Goal: Find specific page/section: Find specific page/section

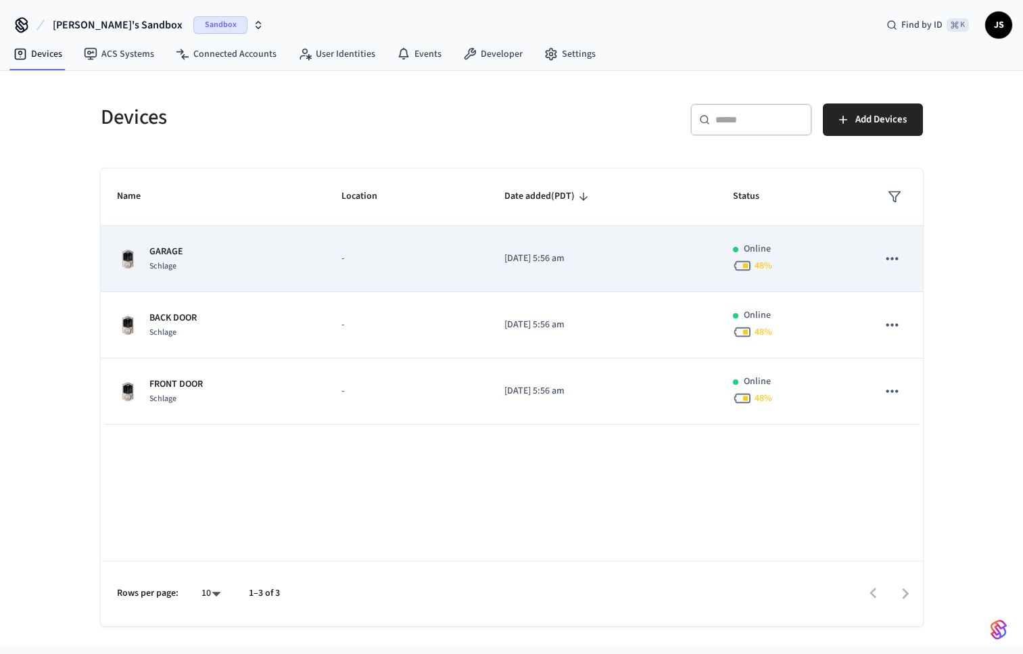
click at [456, 262] on p "-" at bounding box center [407, 259] width 131 height 14
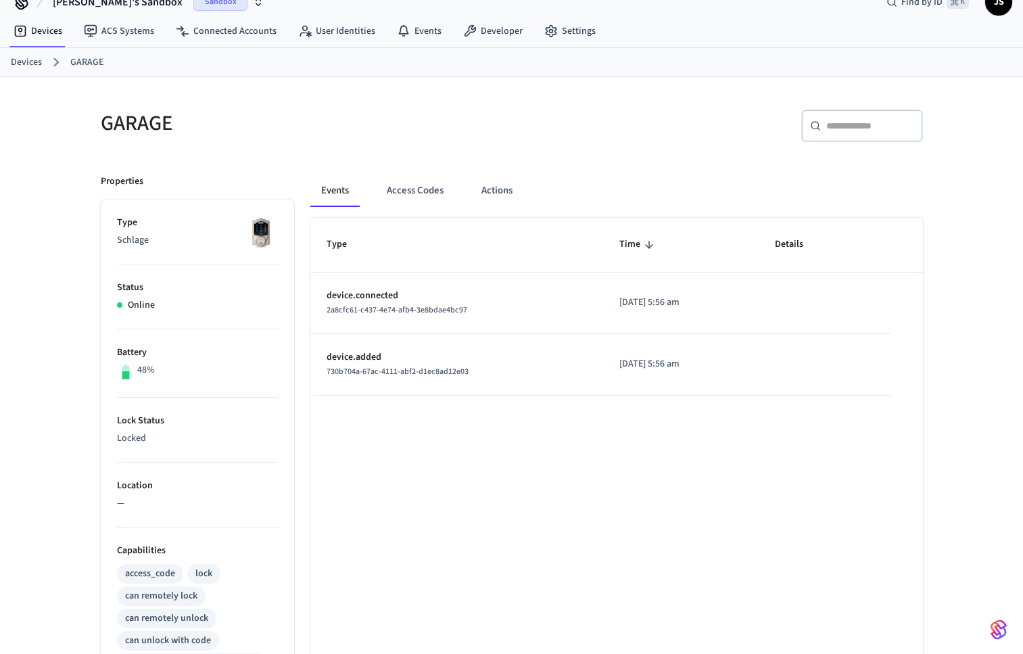
scroll to position [20, 0]
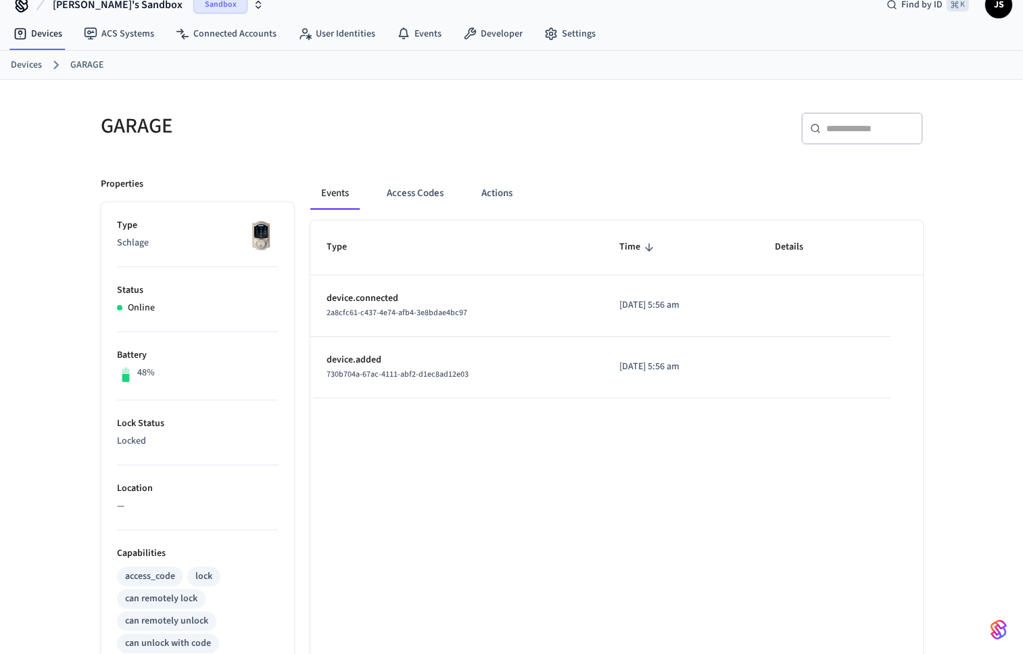
click at [25, 68] on link "Devices" at bounding box center [26, 65] width 31 height 14
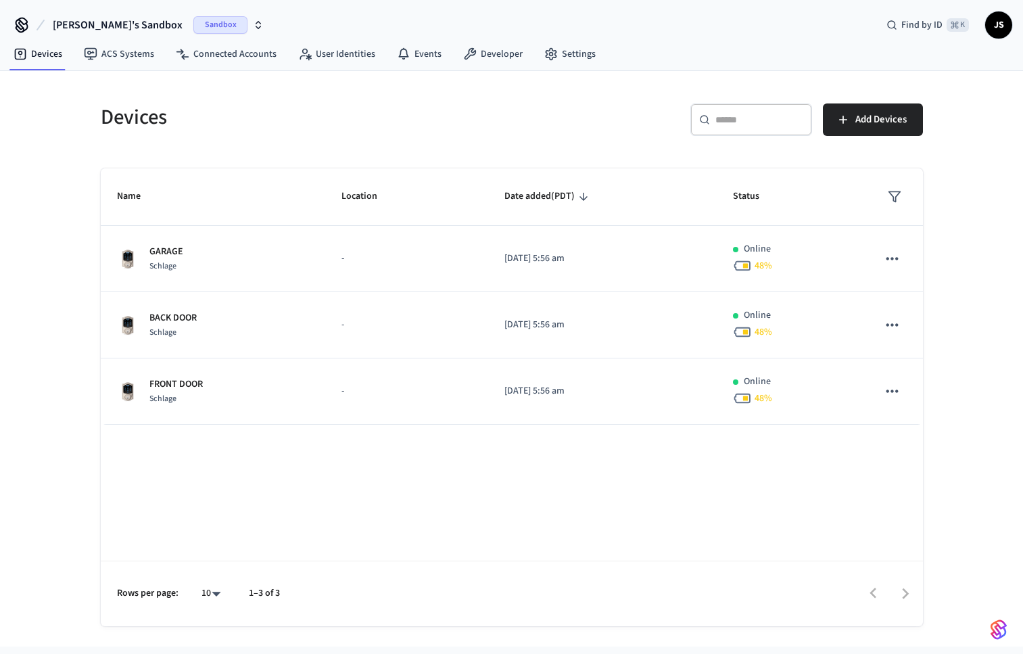
click at [756, 129] on div "​ ​" at bounding box center [752, 119] width 122 height 32
click at [560, 153] on div "Devices ​ ​ Add Devices Name Location Date added (PDT) Status GARAGE Schlage - …" at bounding box center [512, 356] width 844 height 539
click at [768, 130] on div "​ ​" at bounding box center [752, 119] width 122 height 32
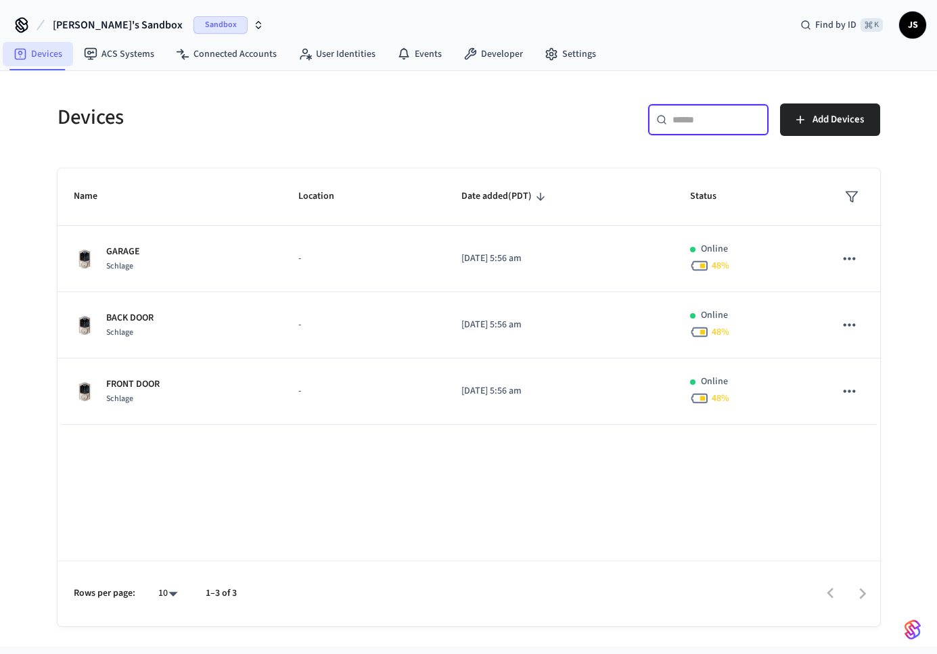
click at [43, 53] on link "Devices" at bounding box center [38, 54] width 70 height 24
